Goal: Task Accomplishment & Management: Use online tool/utility

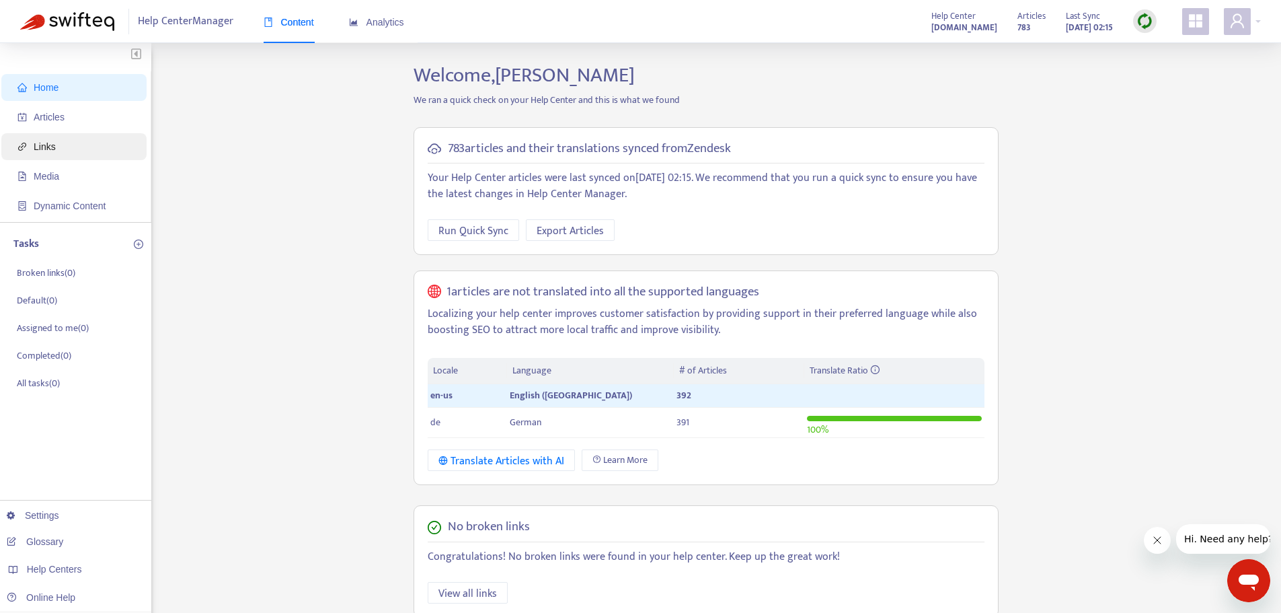
click at [35, 141] on span "Links" at bounding box center [45, 146] width 22 height 11
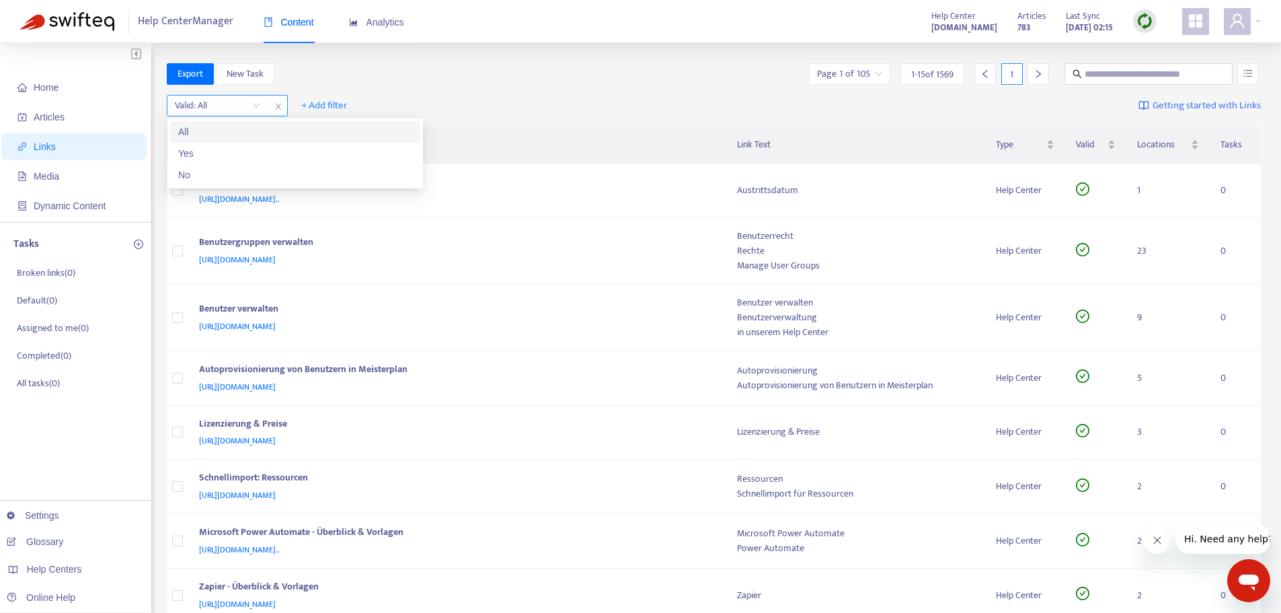
click at [260, 102] on input "search" at bounding box center [217, 106] width 85 height 20
click at [248, 170] on div "No" at bounding box center [295, 174] width 234 height 15
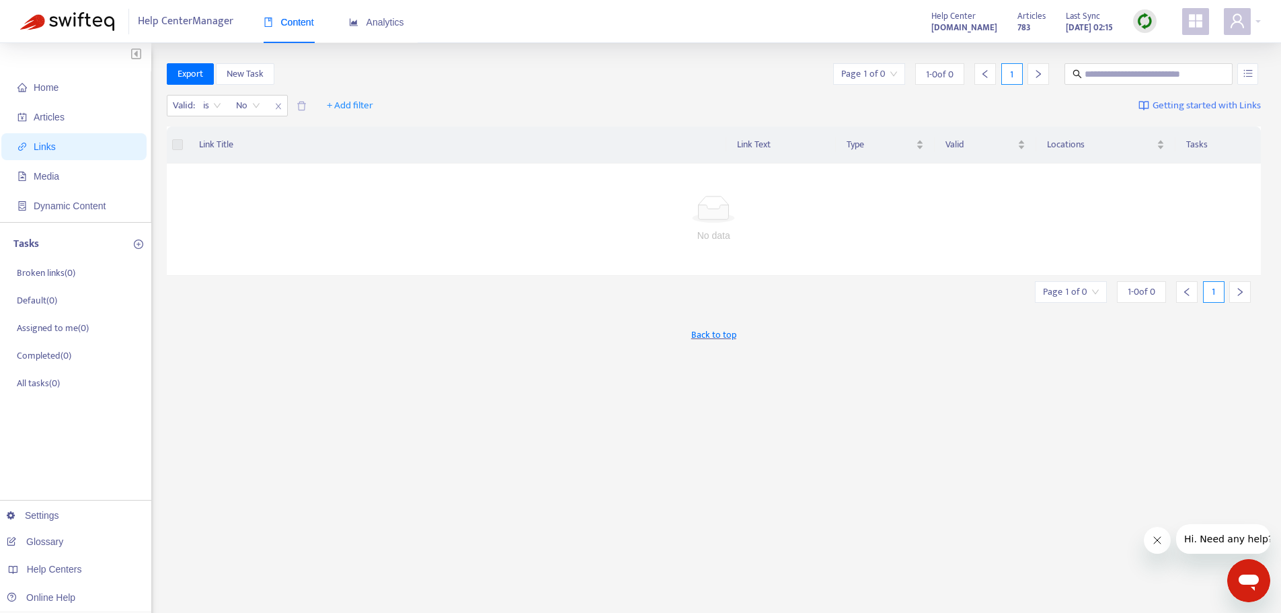
click at [1139, 27] on img at bounding box center [1145, 21] width 17 height 17
click at [1173, 73] on link "Full Sync" at bounding box center [1168, 70] width 48 height 15
click at [1150, 28] on img at bounding box center [1145, 21] width 17 height 17
click at [1168, 67] on link "Full Sync" at bounding box center [1168, 70] width 48 height 15
